Goal: Complete application form: Complete application form

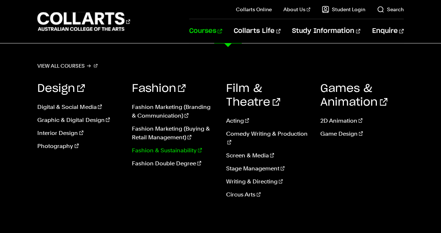
click at [164, 152] on link "Fashion & Sustainability" at bounding box center [172, 150] width 83 height 9
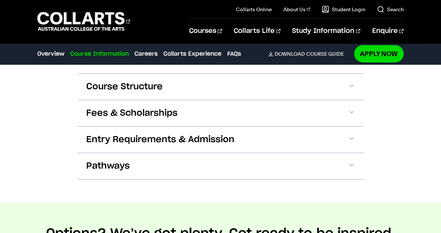
scroll to position [803, 0]
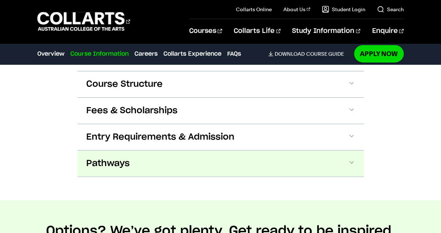
click at [153, 160] on button "Pathways" at bounding box center [220, 164] width 286 height 26
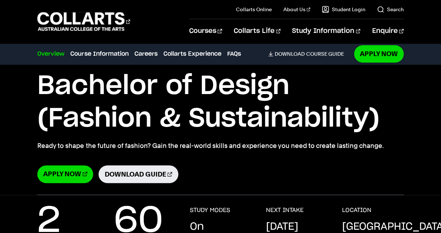
scroll to position [45, 0]
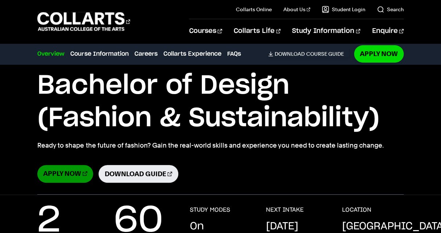
click at [74, 176] on link "Apply Now" at bounding box center [64, 174] width 55 height 18
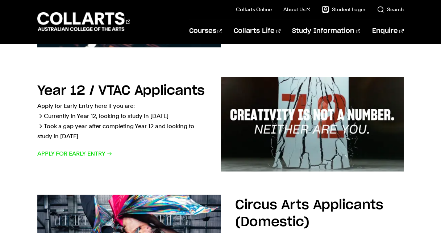
scroll to position [239, 0]
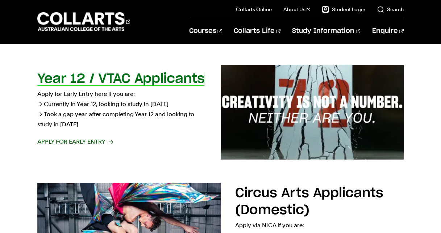
click at [124, 76] on h2 "Year 12 / VTAC Applicants" at bounding box center [120, 78] width 167 height 13
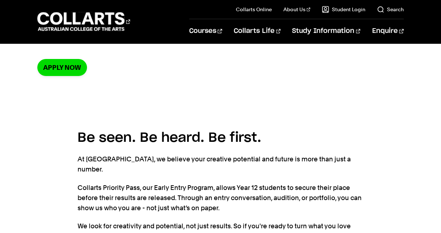
scroll to position [117, 0]
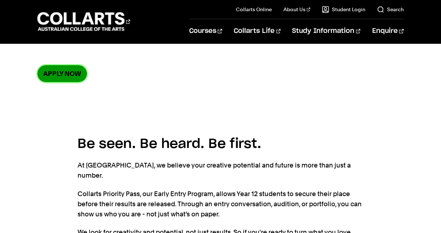
click at [63, 70] on link "Apply now" at bounding box center [62, 73] width 50 height 17
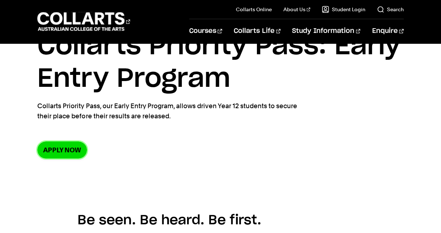
scroll to position [0, 0]
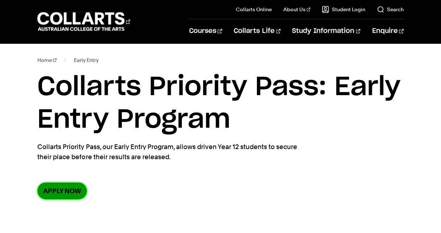
click at [58, 190] on link "Apply now" at bounding box center [62, 190] width 50 height 17
